Goal: Browse casually

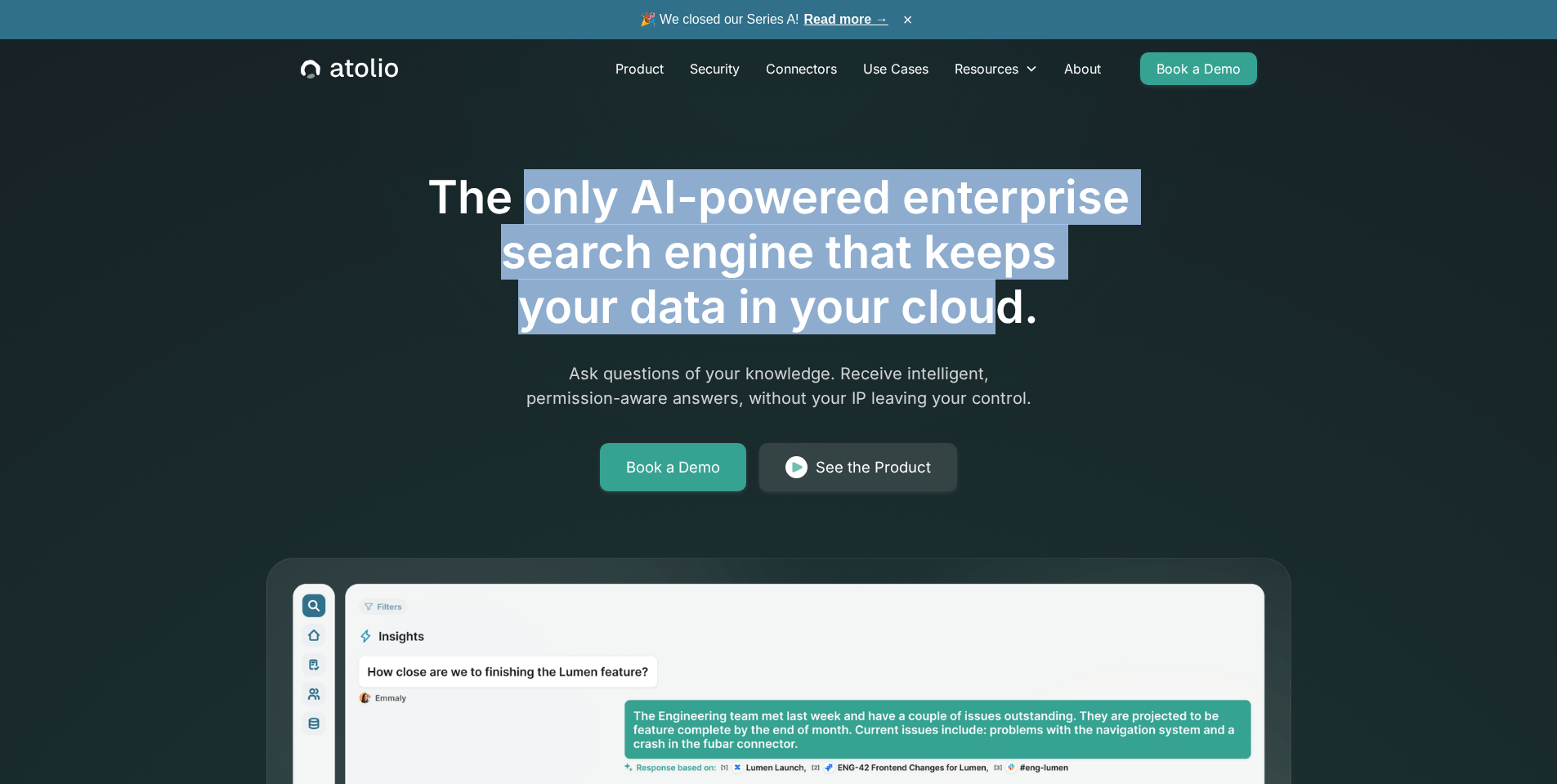
drag, startPoint x: 815, startPoint y: 230, endPoint x: 989, endPoint y: 291, distance: 184.4
click at [989, 291] on h1 "The only AI-powered enterprise search engine that keeps your data in your cloud." at bounding box center [779, 252] width 837 height 165
click at [707, 283] on h1 "The only AI-powered enterprise search engine that keeps your data in your cloud." at bounding box center [779, 252] width 837 height 165
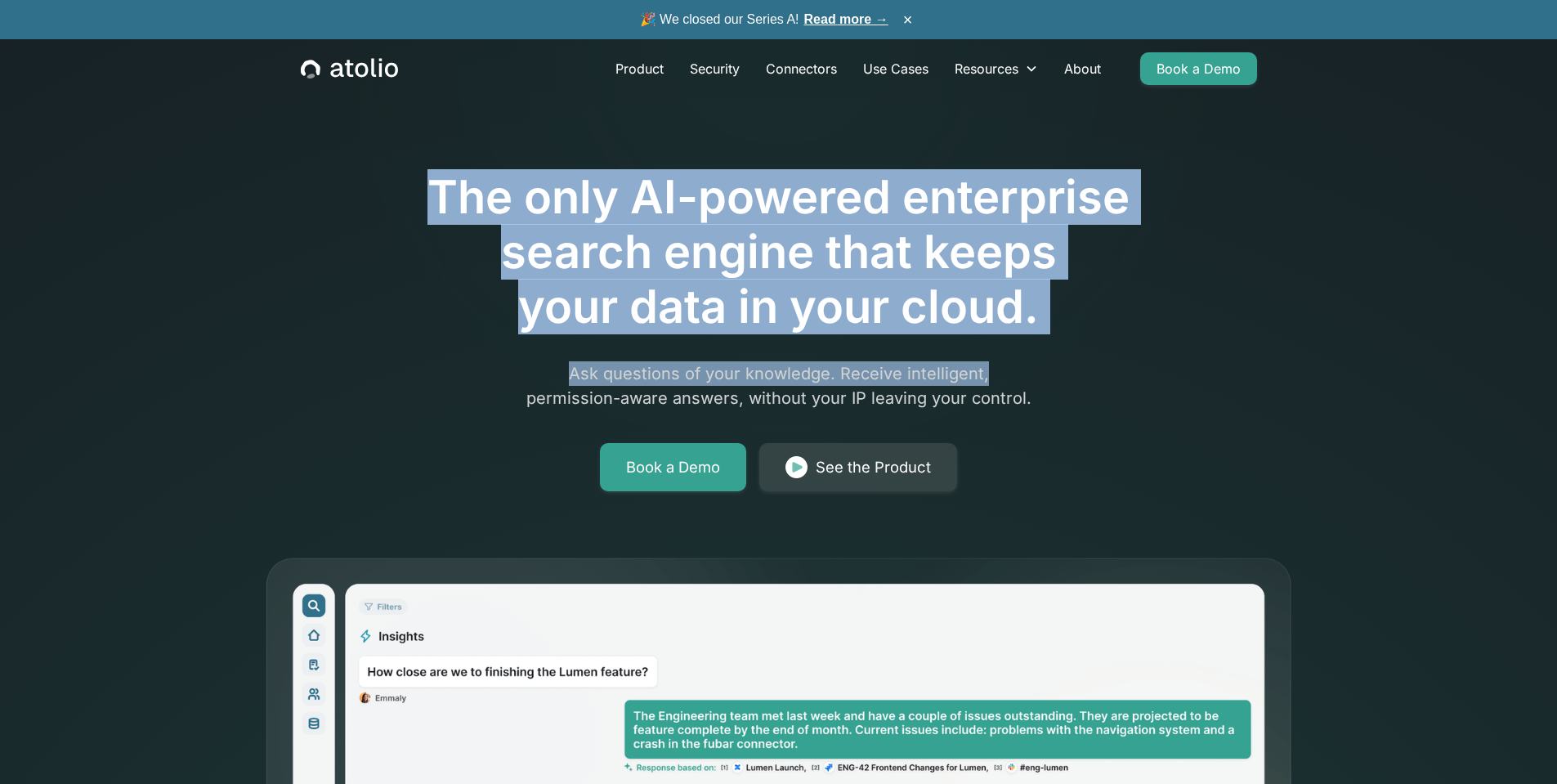
drag, startPoint x: 395, startPoint y: 172, endPoint x: 1020, endPoint y: 337, distance: 646.4
click at [1020, 337] on div "The only AI-powered enterprise search engine that keeps your data in your cloud…" at bounding box center [779, 284] width 837 height 413
click at [830, 280] on h1 "The only AI-powered enterprise search engine that keeps your data in your cloud." at bounding box center [779, 252] width 837 height 165
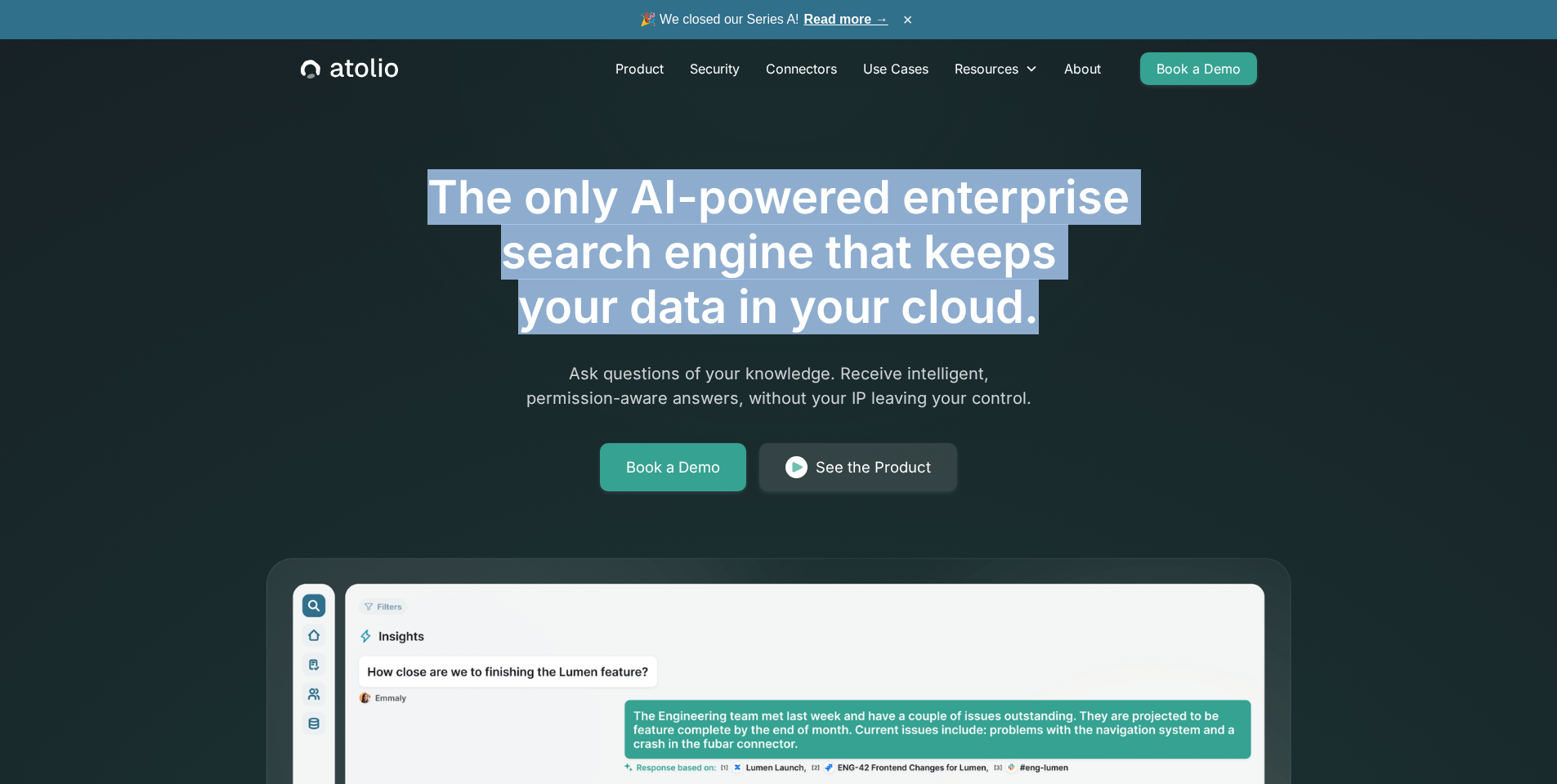
drag, startPoint x: 431, startPoint y: 184, endPoint x: 1041, endPoint y: 314, distance: 623.7
click at [1041, 314] on h1 "The only AI-powered enterprise search engine that keeps your data in your cloud." at bounding box center [779, 252] width 837 height 165
click at [815, 296] on h1 "The only AI-powered enterprise search engine that keeps your data in your cloud." at bounding box center [779, 252] width 837 height 165
drag, startPoint x: 425, startPoint y: 188, endPoint x: 1037, endPoint y: 322, distance: 626.5
click at [1037, 322] on h1 "The only AI-powered enterprise search engine that keeps your data in your cloud." at bounding box center [779, 252] width 837 height 165
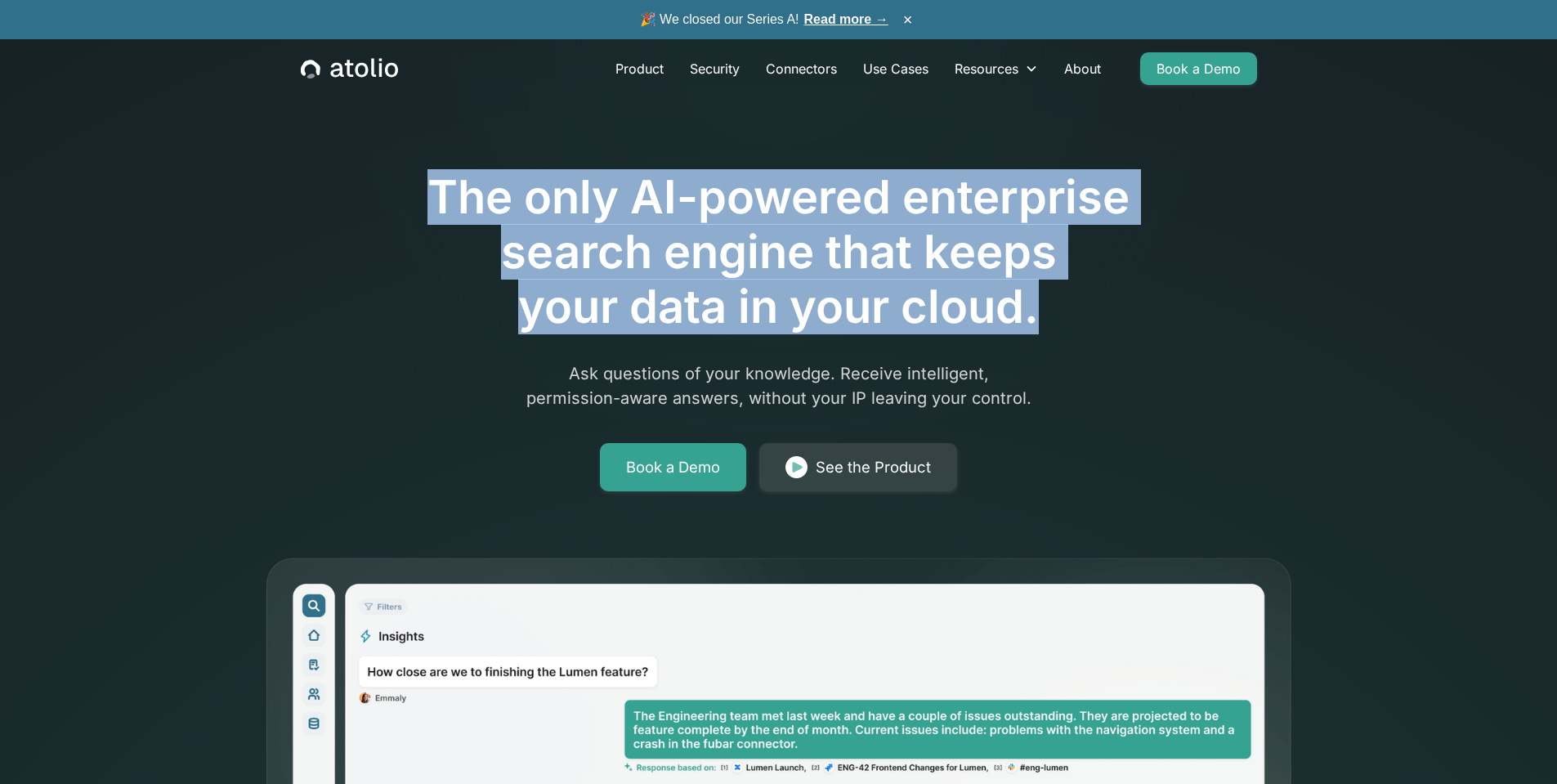
click at [731, 301] on h1 "The only AI-powered enterprise search engine that keeps your data in your cloud." at bounding box center [779, 252] width 837 height 165
drag, startPoint x: 405, startPoint y: 192, endPoint x: 1125, endPoint y: 331, distance: 733.3
click at [1125, 331] on h1 "The only AI-powered enterprise search engine that keeps your data in your cloud." at bounding box center [779, 252] width 837 height 165
click at [475, 232] on h1 "The only AI-powered enterprise search engine that keeps your data in your cloud." at bounding box center [779, 252] width 837 height 165
drag, startPoint x: 409, startPoint y: 177, endPoint x: 1118, endPoint y: 327, distance: 724.7
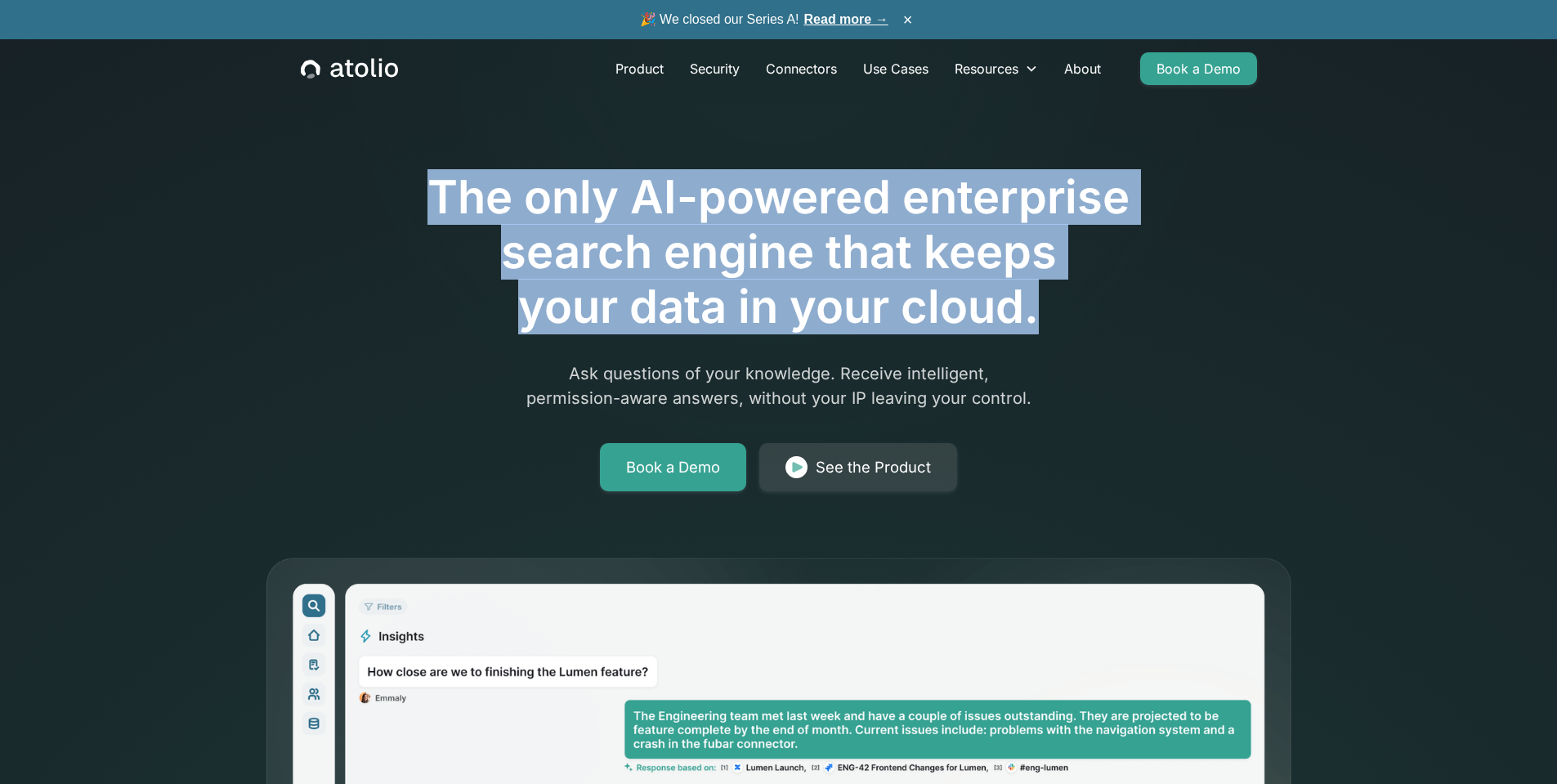
click at [1118, 327] on h1 "The only AI-powered enterprise search engine that keeps your data in your cloud." at bounding box center [779, 252] width 837 height 165
click at [627, 280] on h1 "The only AI-powered enterprise search engine that keeps your data in your cloud." at bounding box center [779, 252] width 837 height 165
drag, startPoint x: 385, startPoint y: 170, endPoint x: 1019, endPoint y: 325, distance: 652.7
click at [1019, 325] on h1 "The only AI-powered enterprise search engine that keeps your data in your cloud." at bounding box center [779, 252] width 837 height 165
click at [412, 170] on h1 "The only AI-powered enterprise search engine that keeps your data in your cloud." at bounding box center [779, 252] width 837 height 165
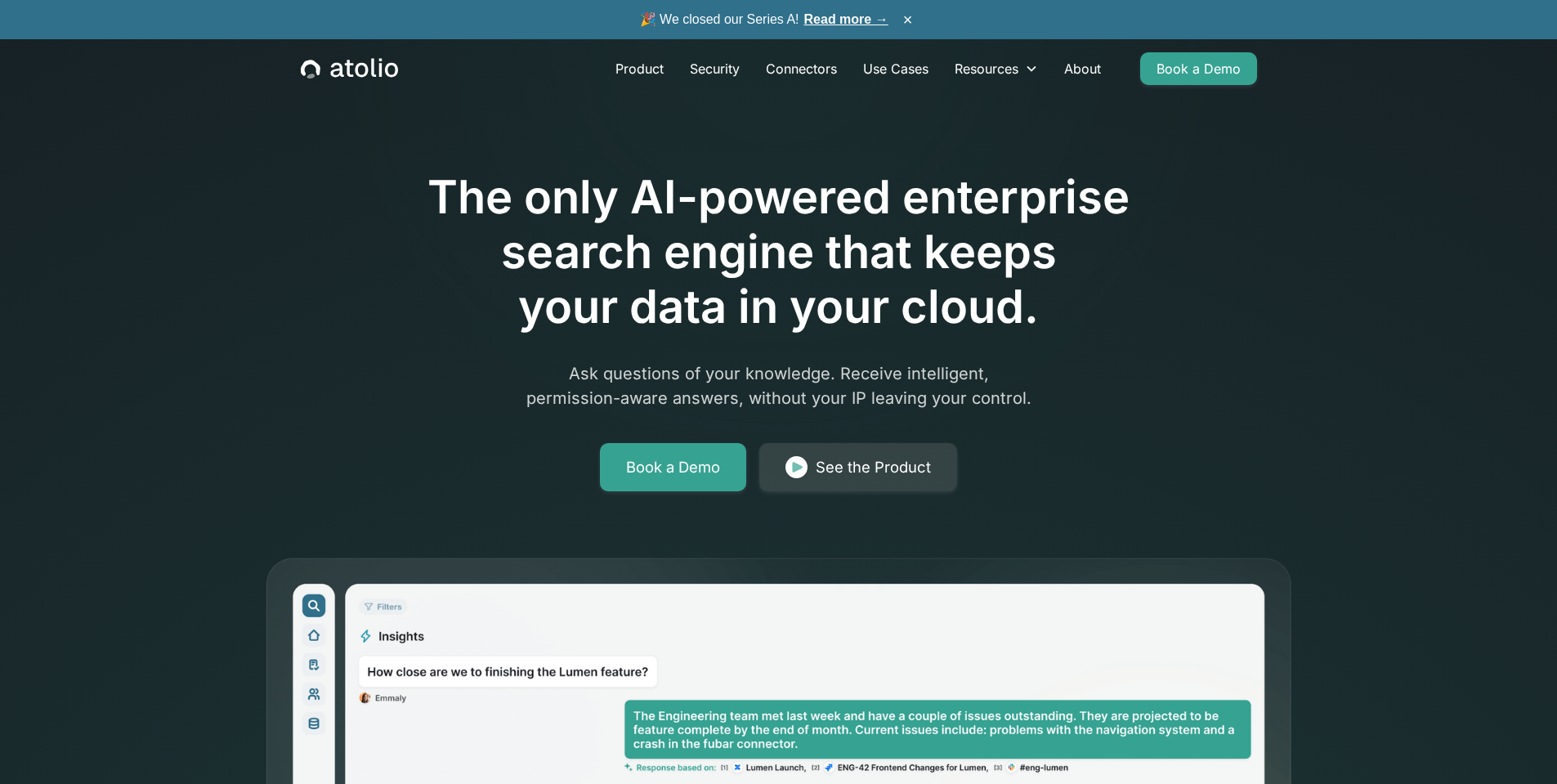
click at [431, 184] on h1 "The only AI-powered enterprise search engine that keeps your data in your cloud." at bounding box center [779, 252] width 837 height 165
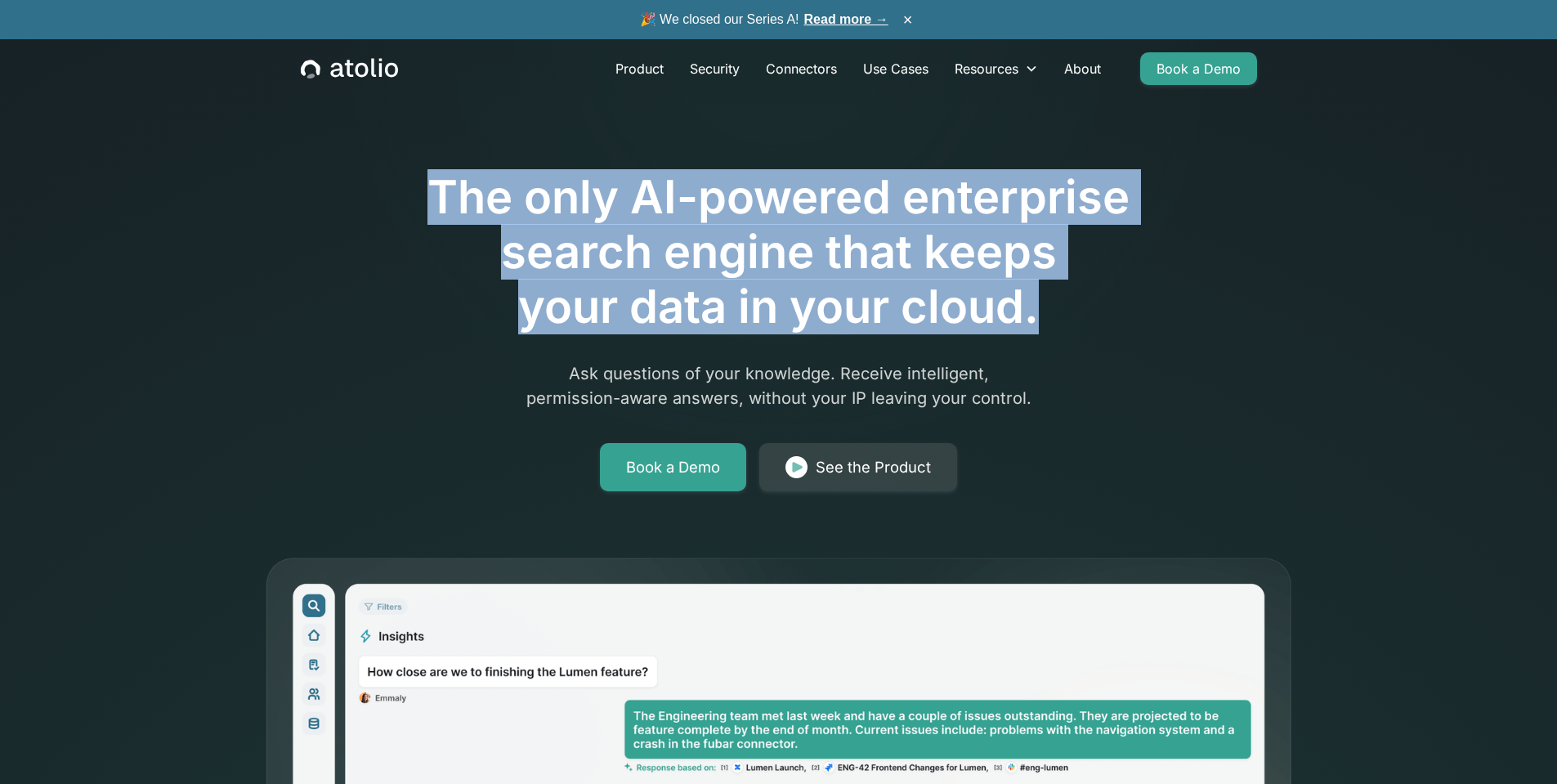
drag, startPoint x: 424, startPoint y: 169, endPoint x: 1109, endPoint y: 319, distance: 701.2
click at [1109, 319] on h1 "The only AI-powered enterprise search engine that keeps your data in your cloud." at bounding box center [779, 252] width 837 height 165
click at [668, 278] on h1 "The only AI-powered enterprise search engine that keeps your data in your cloud." at bounding box center [779, 252] width 837 height 165
